Goal: Navigation & Orientation: Find specific page/section

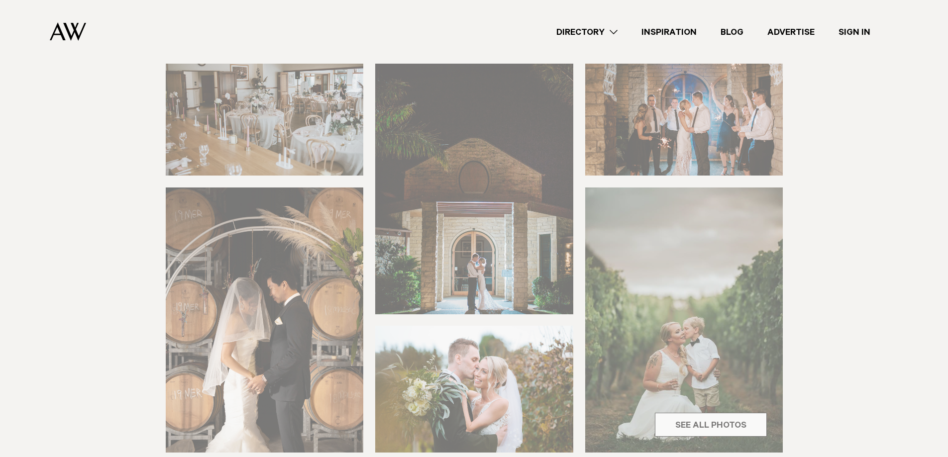
scroll to position [199, 0]
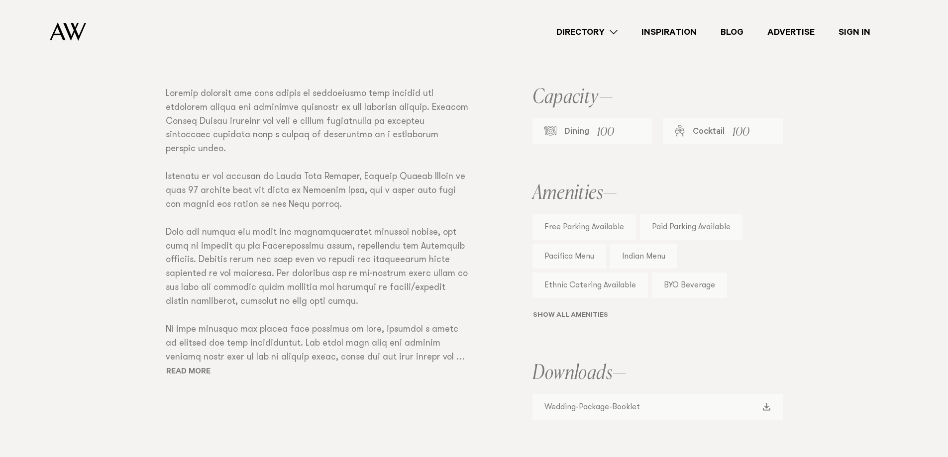
scroll to position [697, 0]
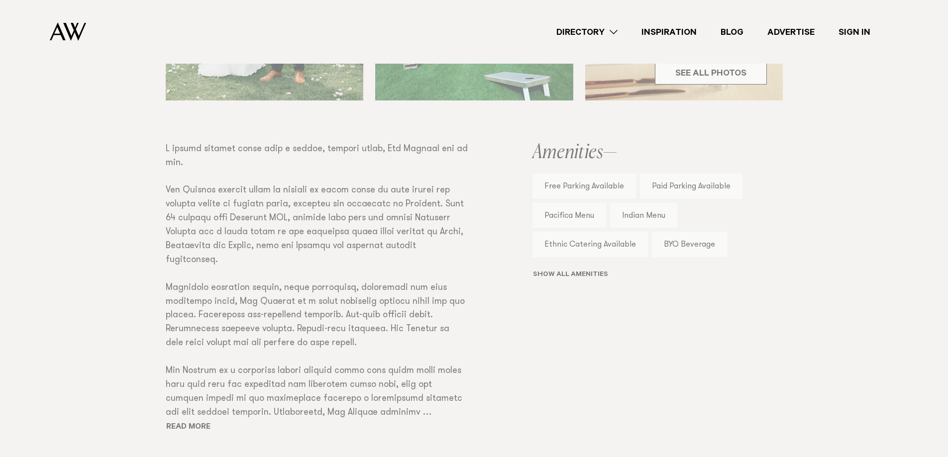
scroll to position [547, 0]
